Goal: Information Seeking & Learning: Learn about a topic

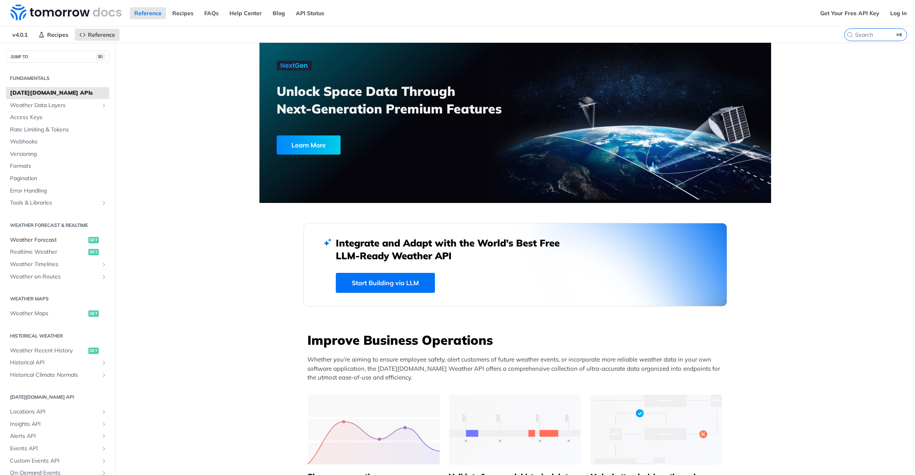
click at [53, 237] on span "Weather Forecast" at bounding box center [48, 240] width 76 height 8
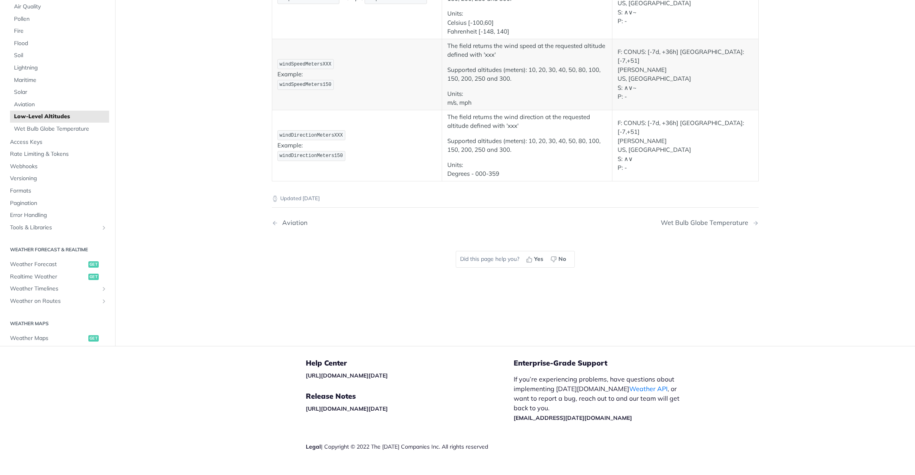
scroll to position [186, 0]
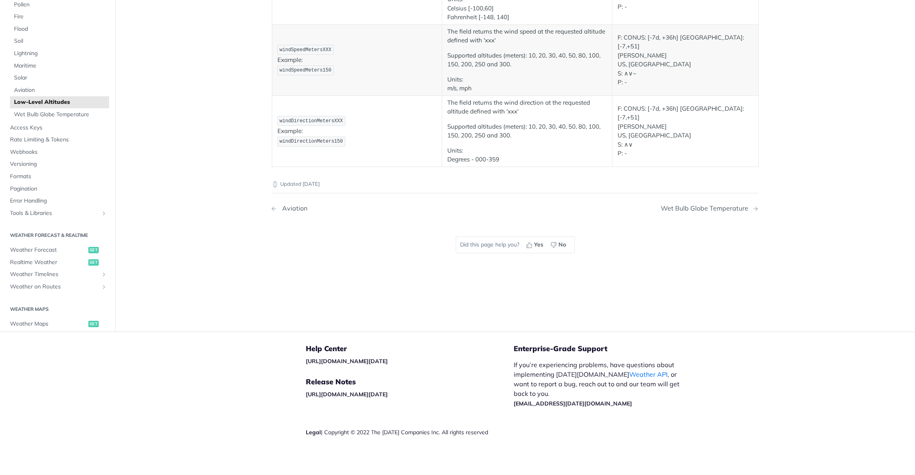
click at [290, 207] on div "Aviation" at bounding box center [292, 209] width 29 height 8
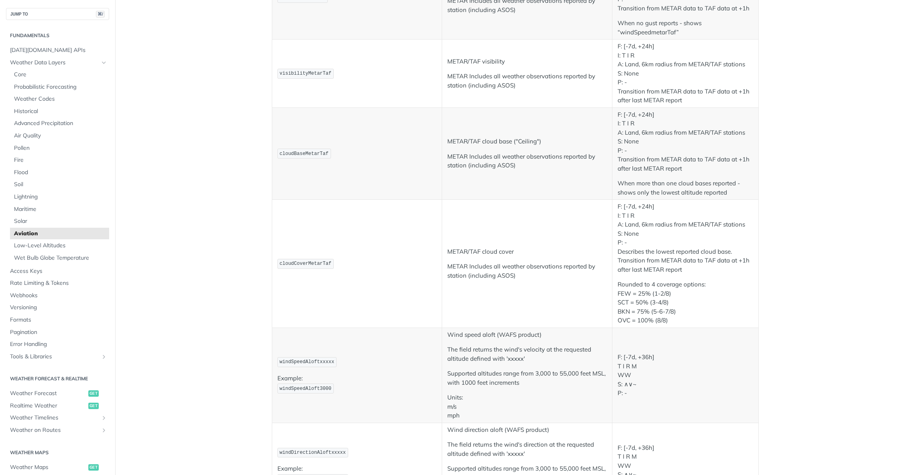
scroll to position [497, 0]
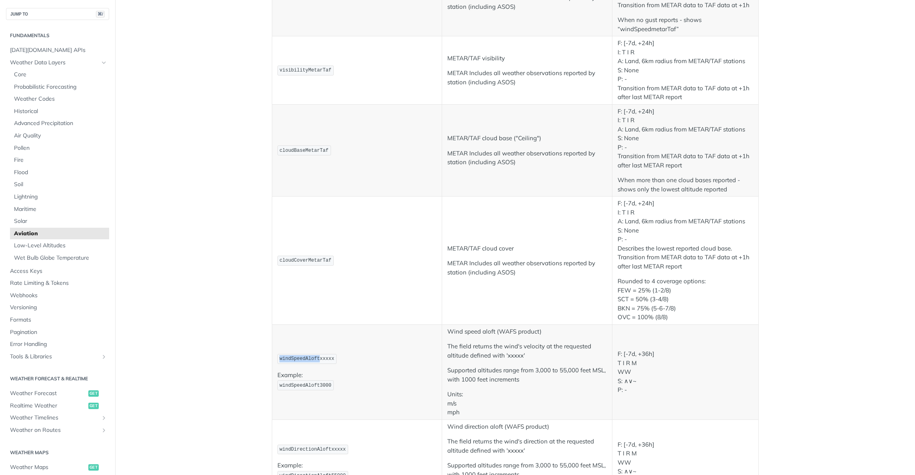
drag, startPoint x: 278, startPoint y: 359, endPoint x: 316, endPoint y: 359, distance: 38.8
click at [316, 359] on span "windSpeedAloftxxxxx" at bounding box center [307, 359] width 55 height 6
copy span "windSpeedAloft"
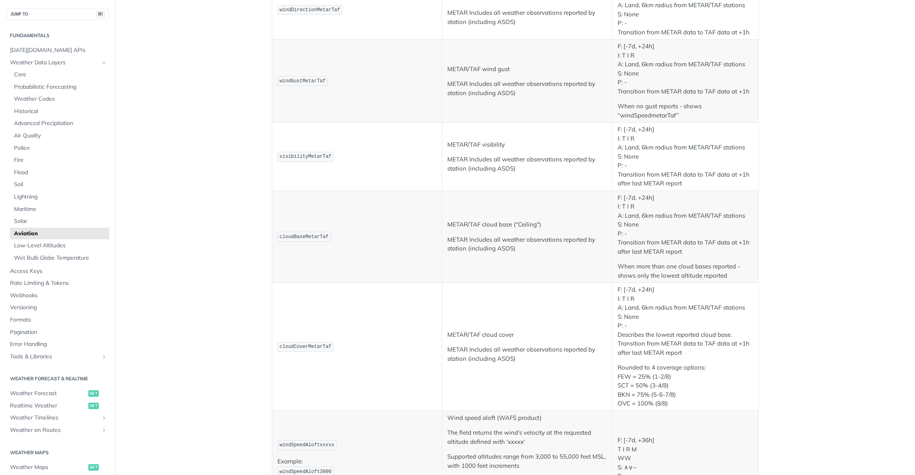
scroll to position [0, 0]
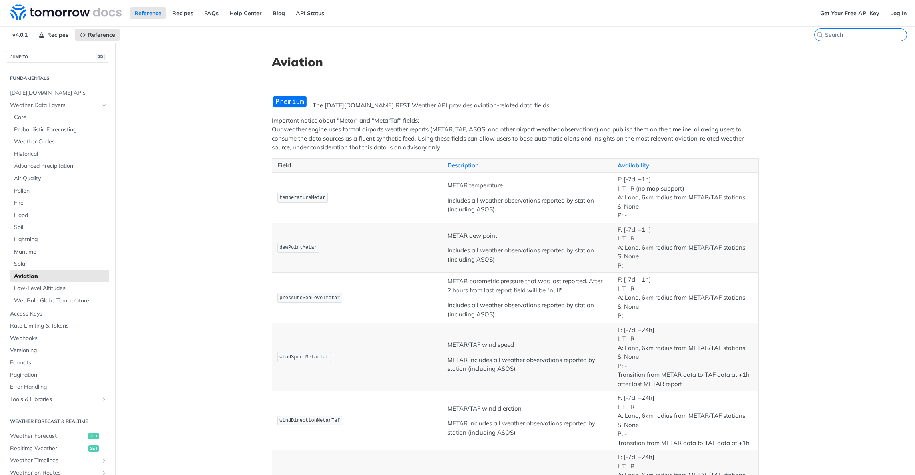
click at [874, 36] on input "⌘K" at bounding box center [866, 34] width 82 height 7
paste input "windSpeedMeters30"
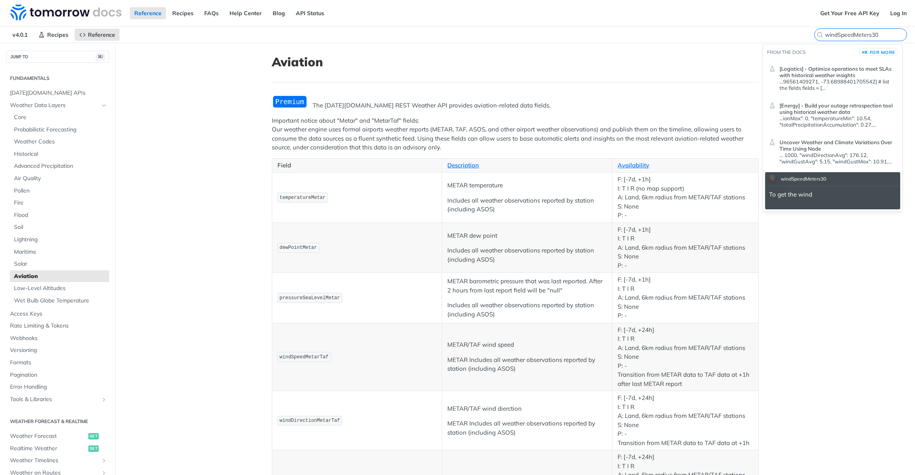
type input "windSpeedMeters30"
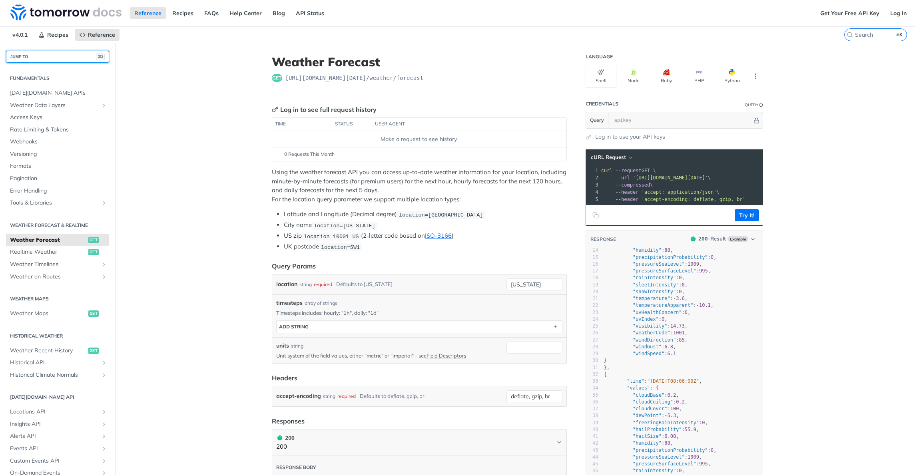
scroll to position [100, 0]
click at [658, 280] on span ""sleetIntensity"" at bounding box center [656, 277] width 46 height 6
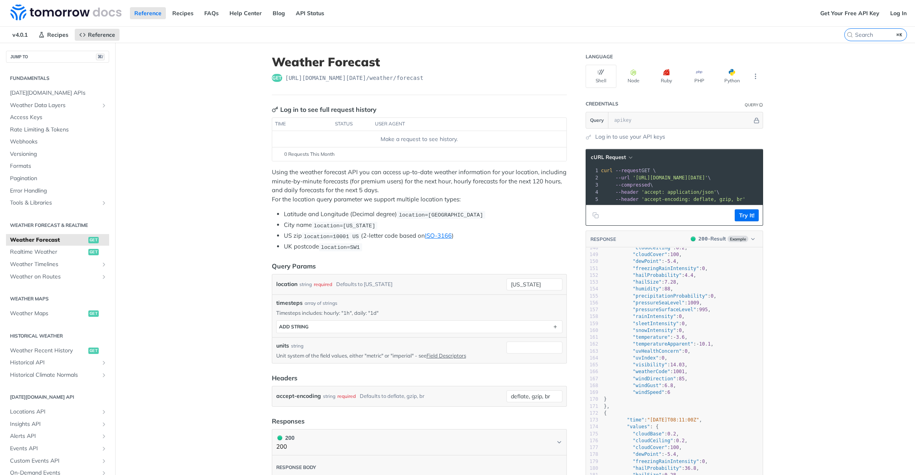
scroll to position [0, 0]
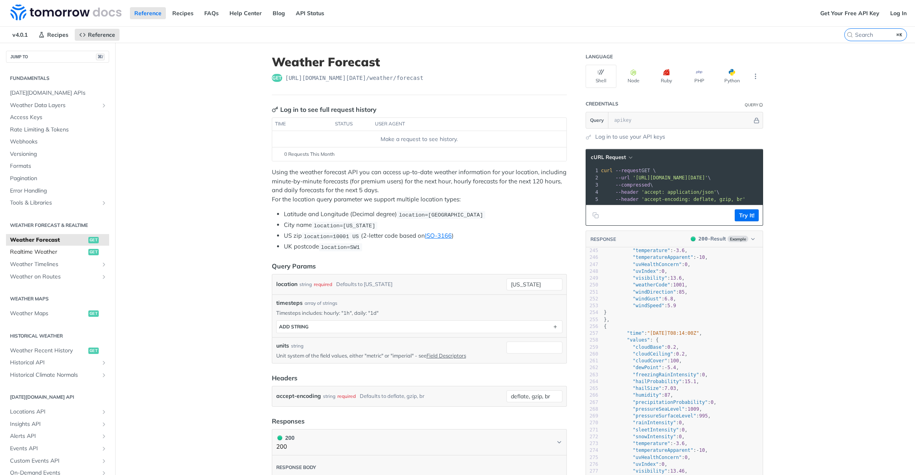
click at [52, 251] on span "Realtime Weather" at bounding box center [48, 252] width 76 height 8
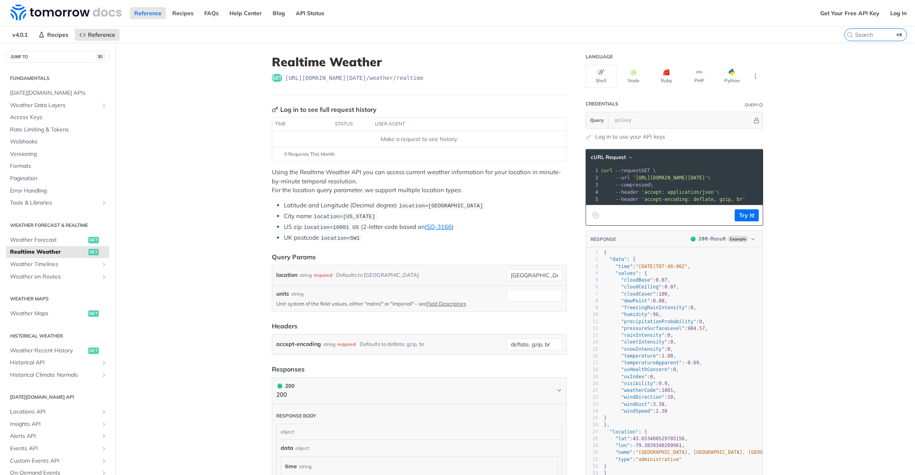
click at [647, 312] on pre ""freezingRainIntensity" : 0 ," at bounding box center [705, 308] width 205 height 7
click at [51, 264] on span "Weather Timelines" at bounding box center [54, 265] width 89 height 8
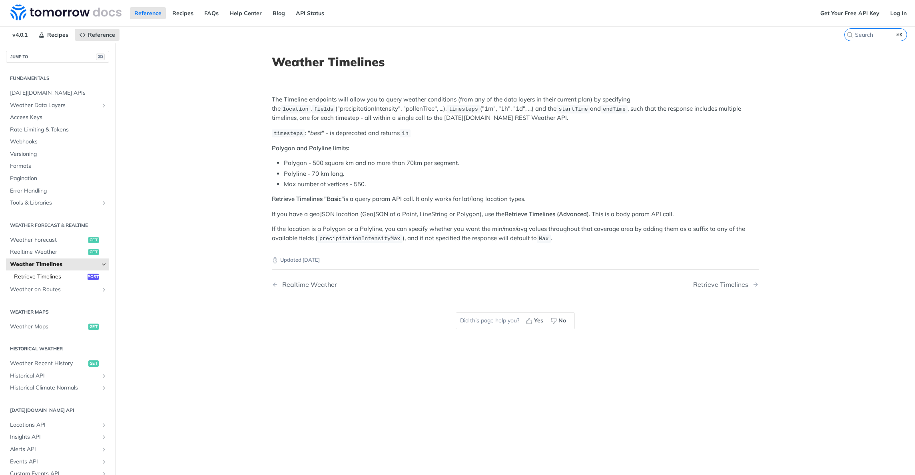
click at [53, 271] on link "Retrieve Timelines post" at bounding box center [59, 277] width 99 height 12
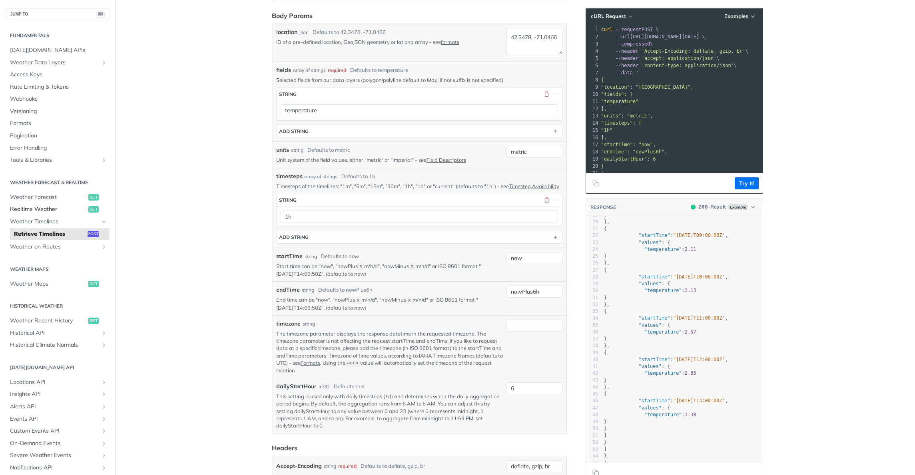
click at [45, 211] on span "Realtime Weather" at bounding box center [48, 210] width 76 height 8
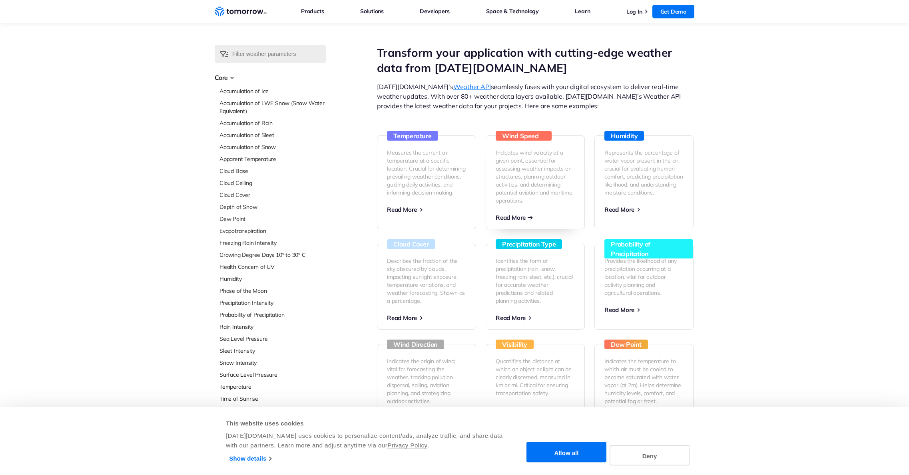
click at [518, 186] on p "Indicates wind velocity at a given point, essential for assessing weather impac…" at bounding box center [535, 177] width 79 height 56
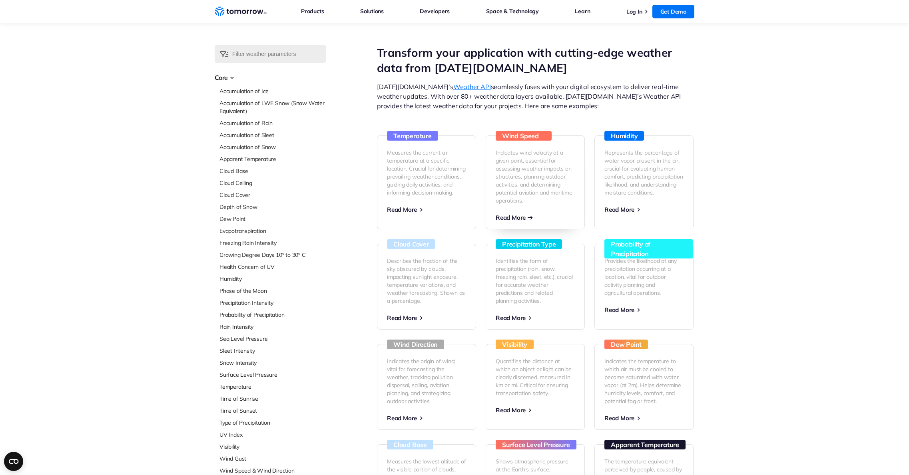
click at [513, 214] on span "Read More" at bounding box center [511, 218] width 30 height 8
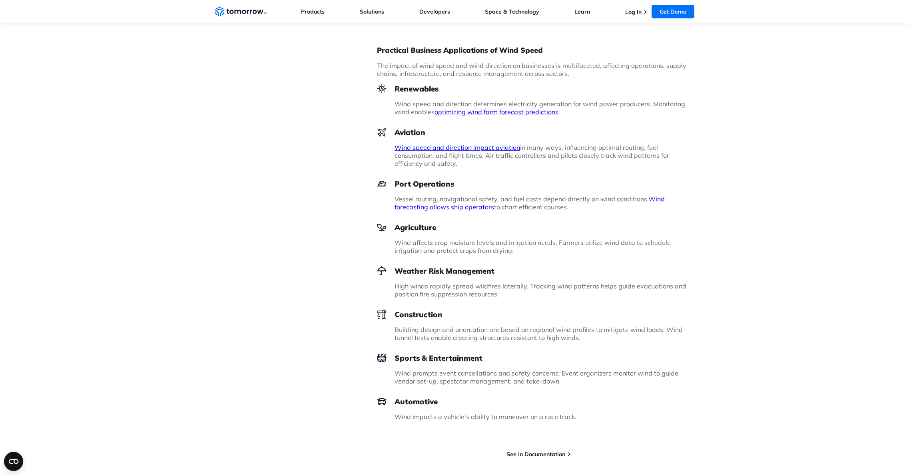
scroll to position [732, 0]
click at [548, 455] on link "See In Documentation" at bounding box center [536, 454] width 59 height 7
drag, startPoint x: 217, startPoint y: 134, endPoint x: 219, endPoint y: 139, distance: 5.4
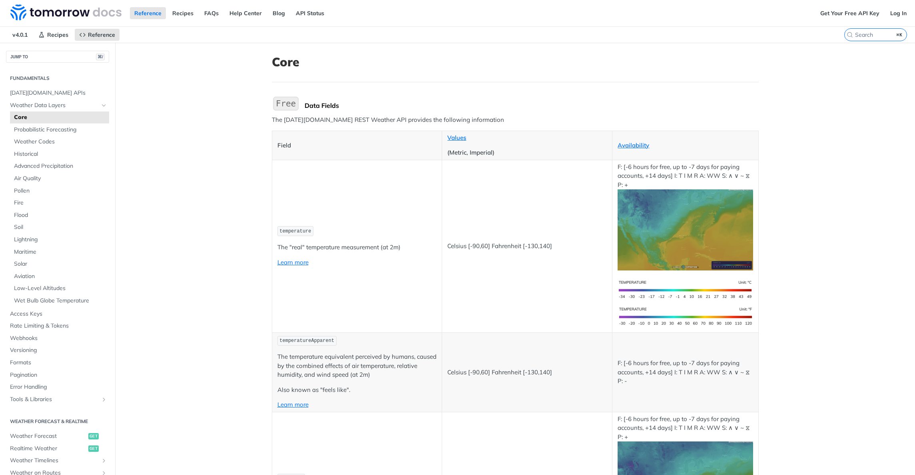
scroll to position [559, 0]
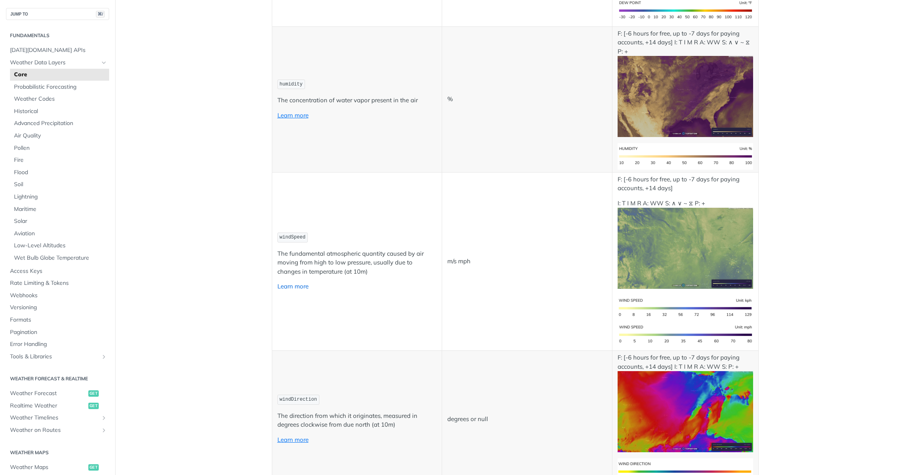
click at [287, 285] on link "Learn more" at bounding box center [293, 287] width 31 height 8
click at [40, 246] on span "Low-Level Altitudes" at bounding box center [60, 246] width 93 height 8
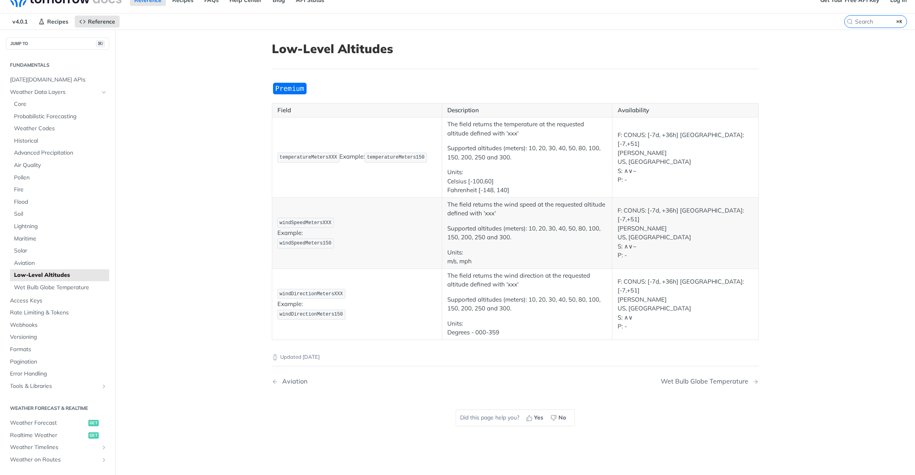
scroll to position [11, 0]
drag, startPoint x: 138, startPoint y: 112, endPoint x: 132, endPoint y: 113, distance: 6.1
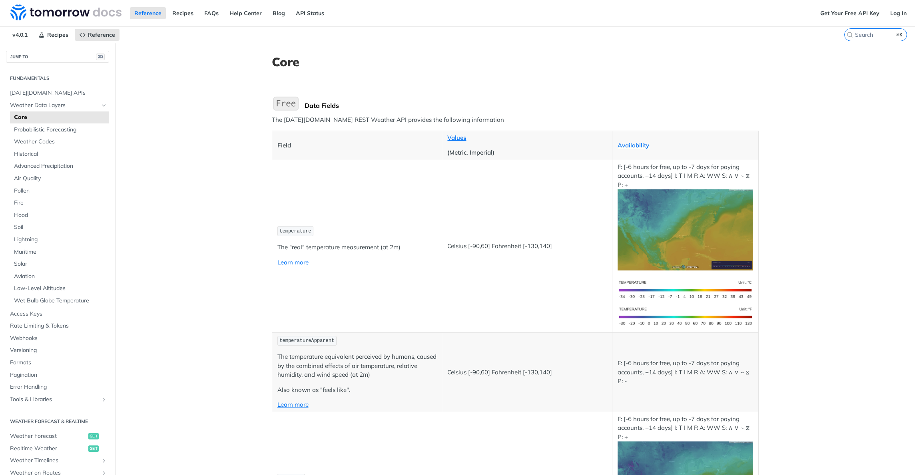
scroll to position [559, 0]
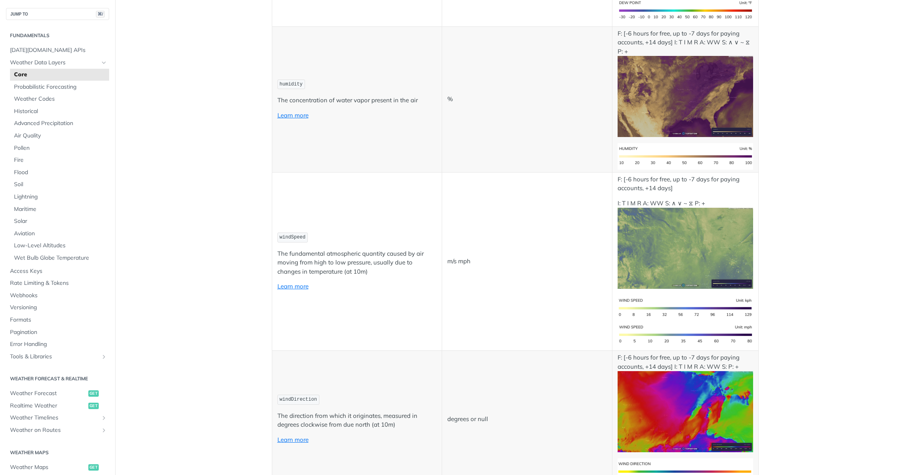
click at [293, 290] on link "Learn more" at bounding box center [293, 287] width 31 height 8
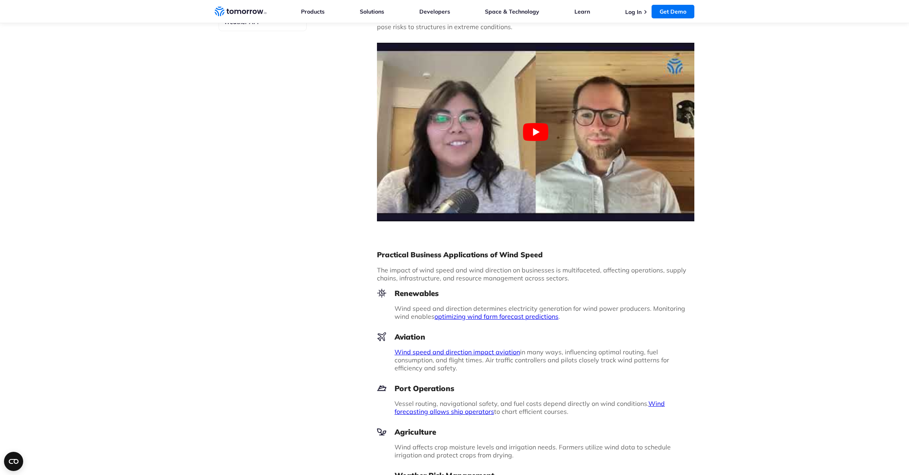
scroll to position [739, 0]
